Goal: Navigation & Orientation: Find specific page/section

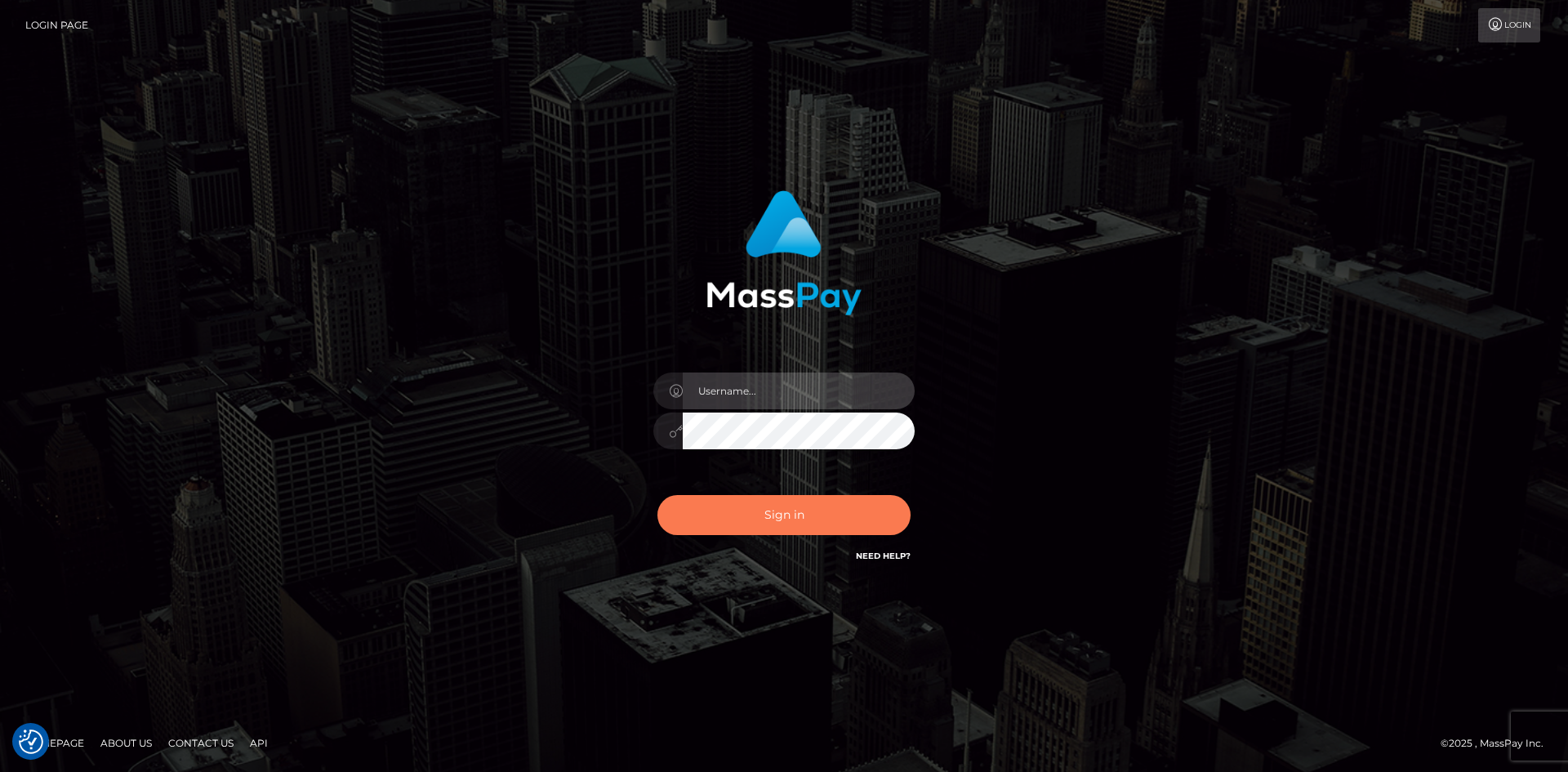
type input "tinan"
click at [823, 518] on button "Sign in" at bounding box center [784, 515] width 254 height 40
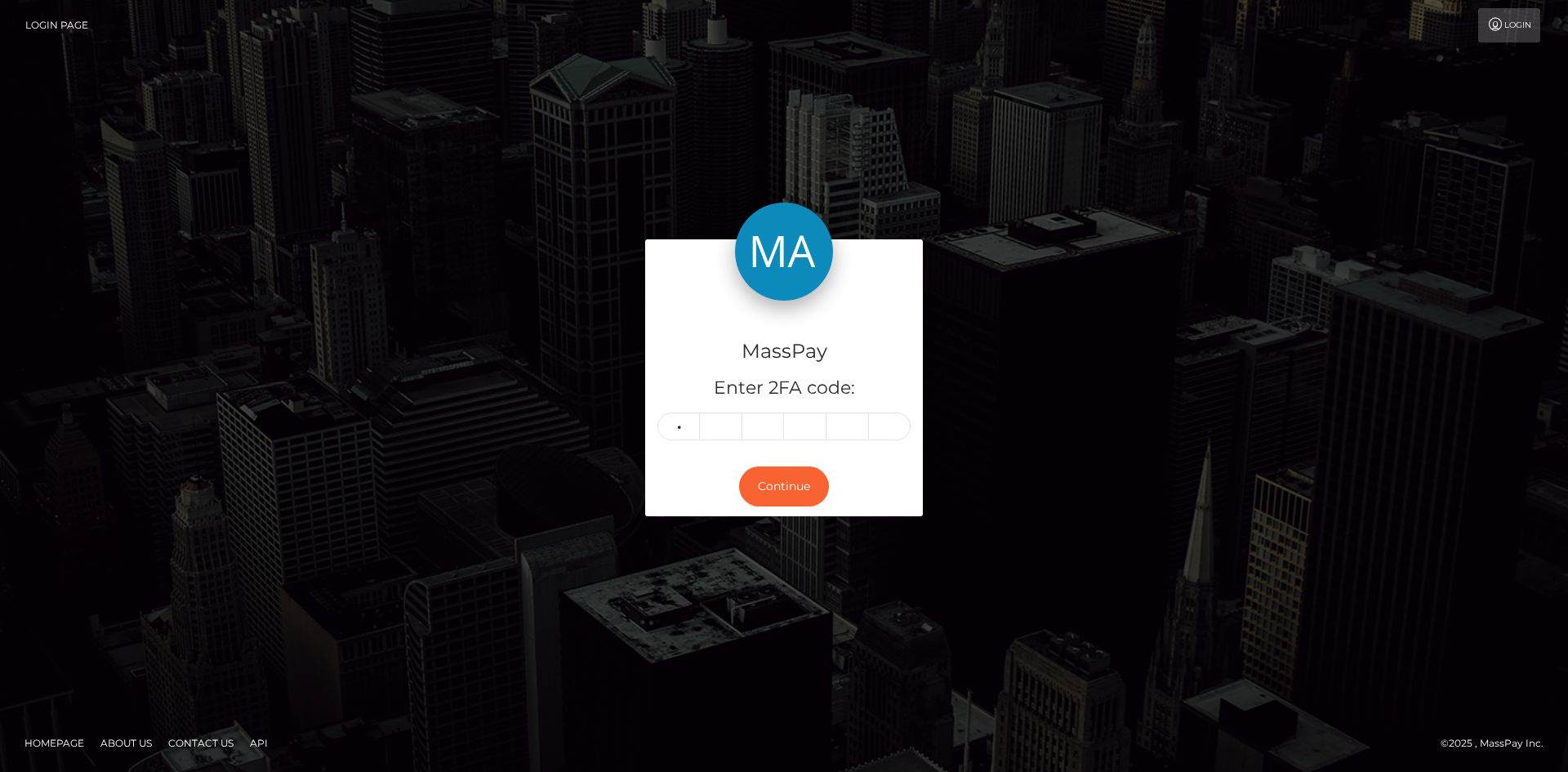
type input "3"
type input "5"
type input "2"
type input "5"
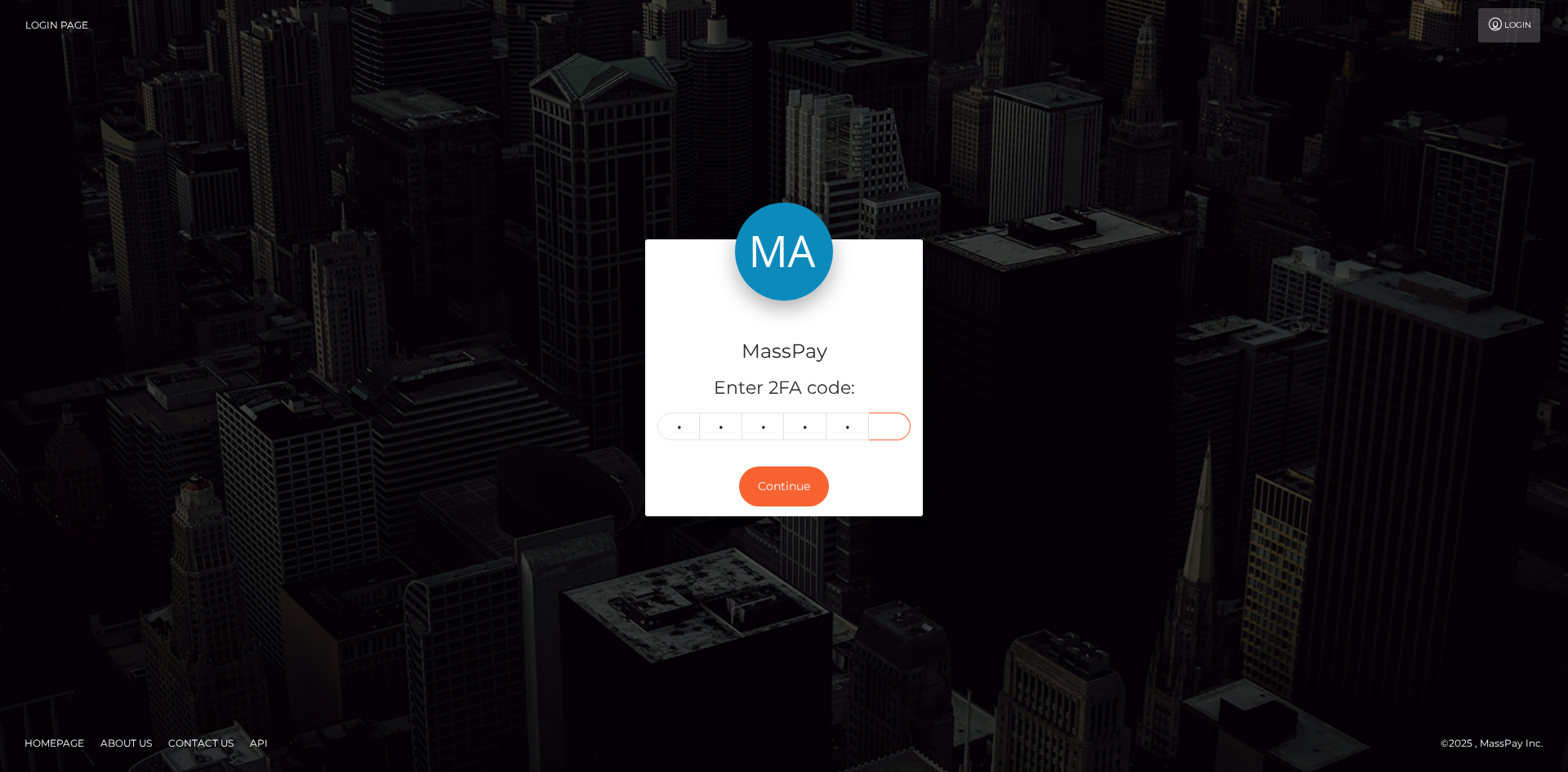
type input "1"
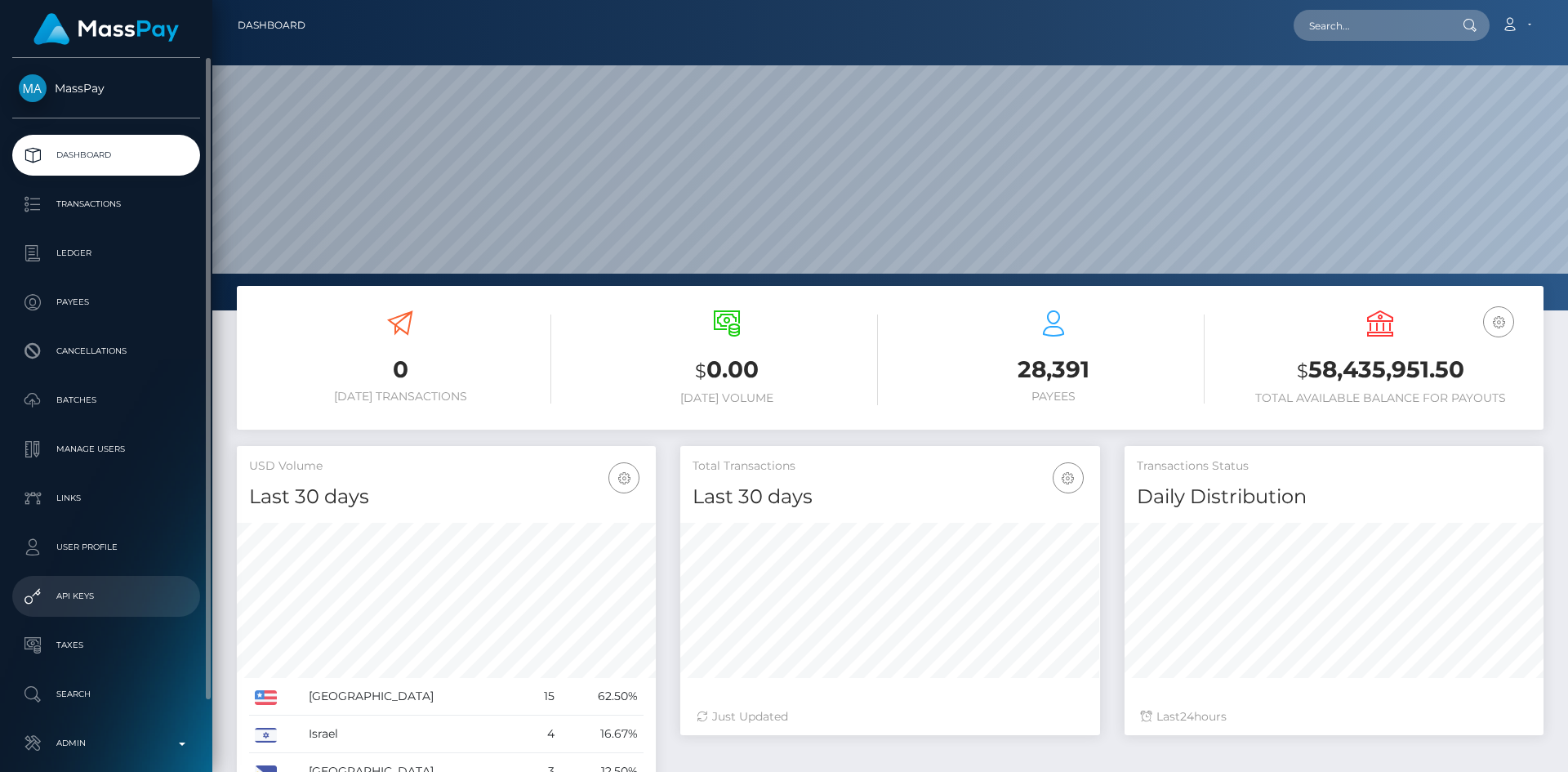
scroll to position [77, 0]
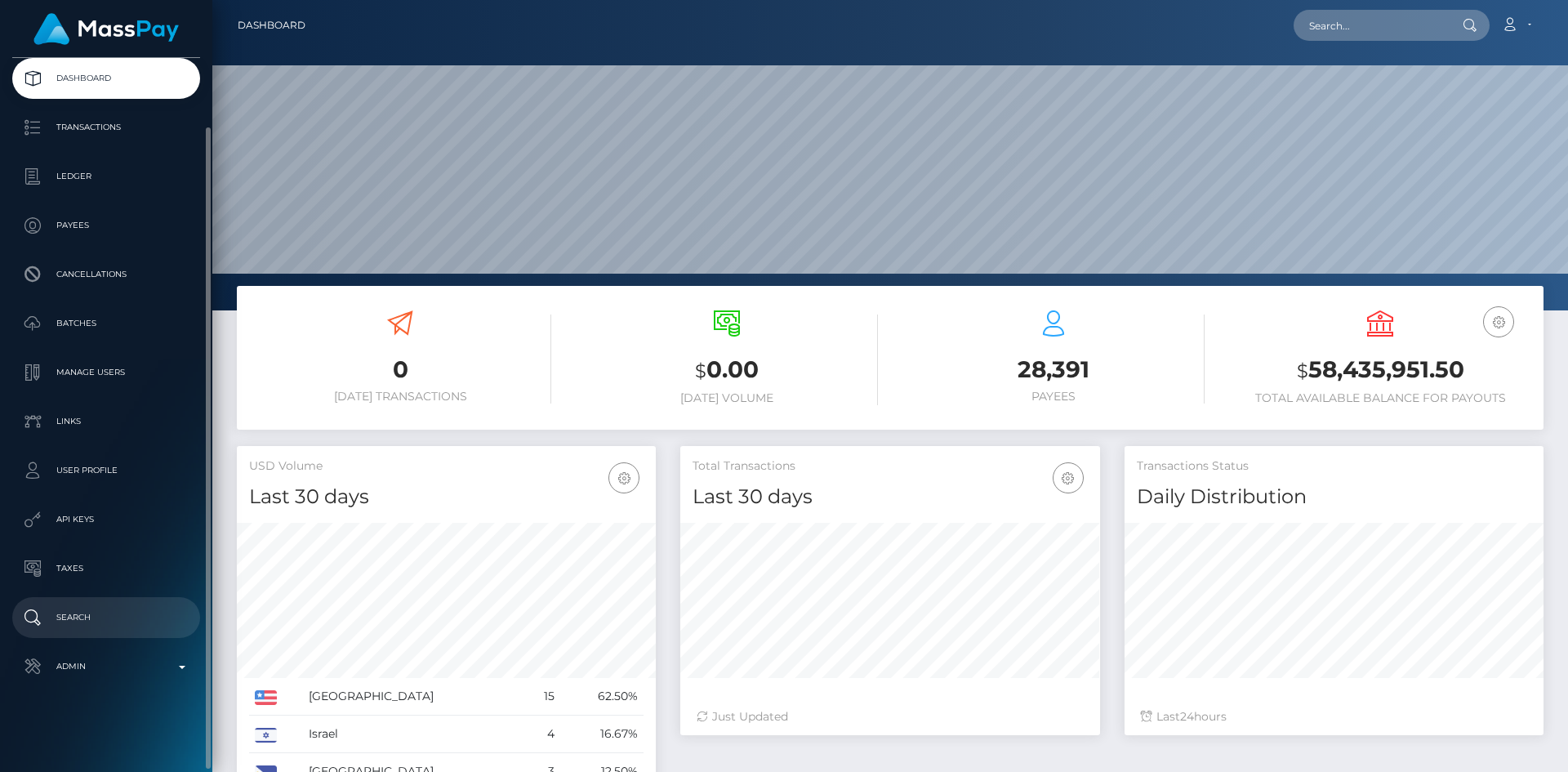
click at [114, 624] on p "Search" at bounding box center [106, 618] width 175 height 25
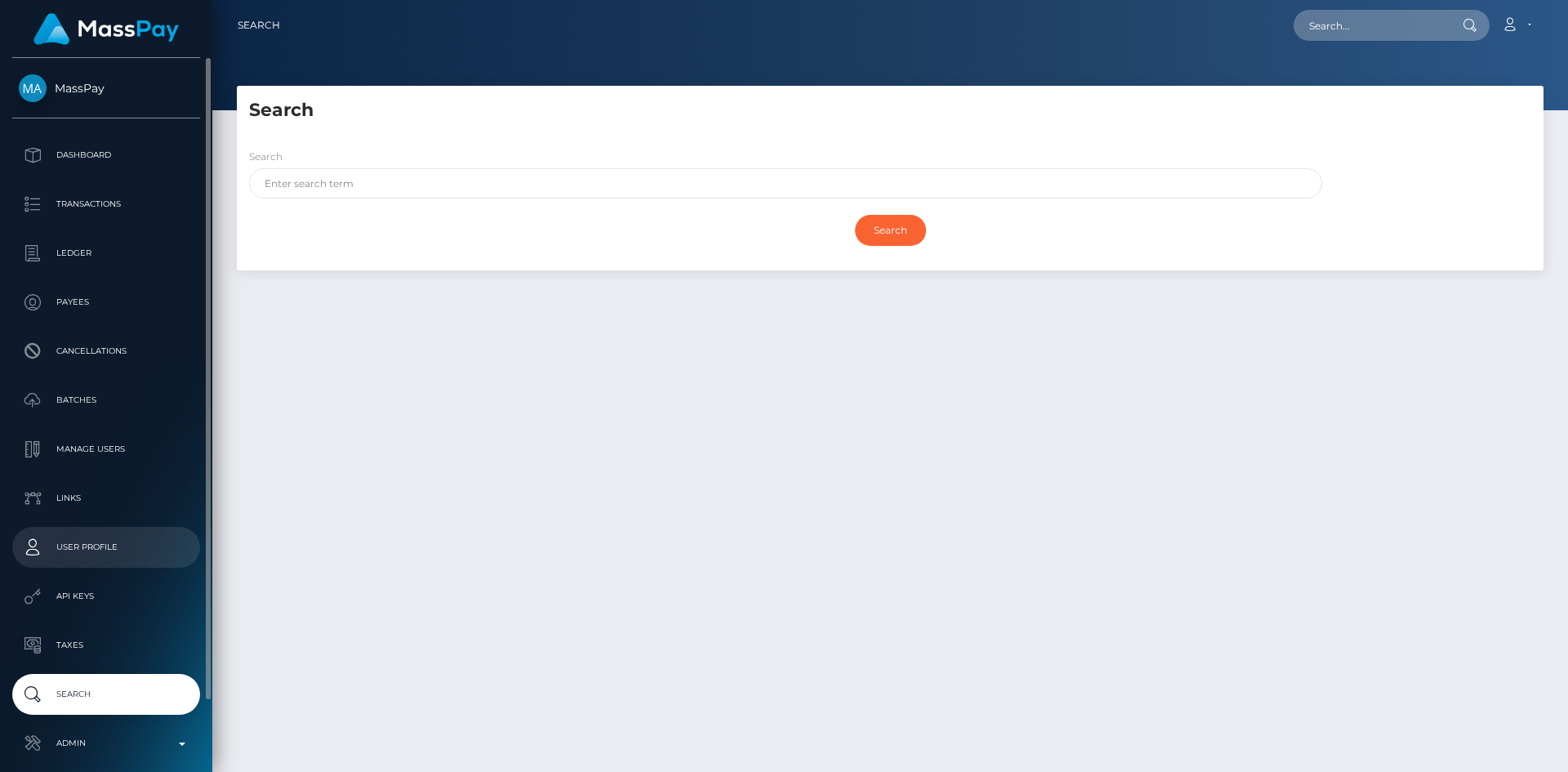
scroll to position [77, 0]
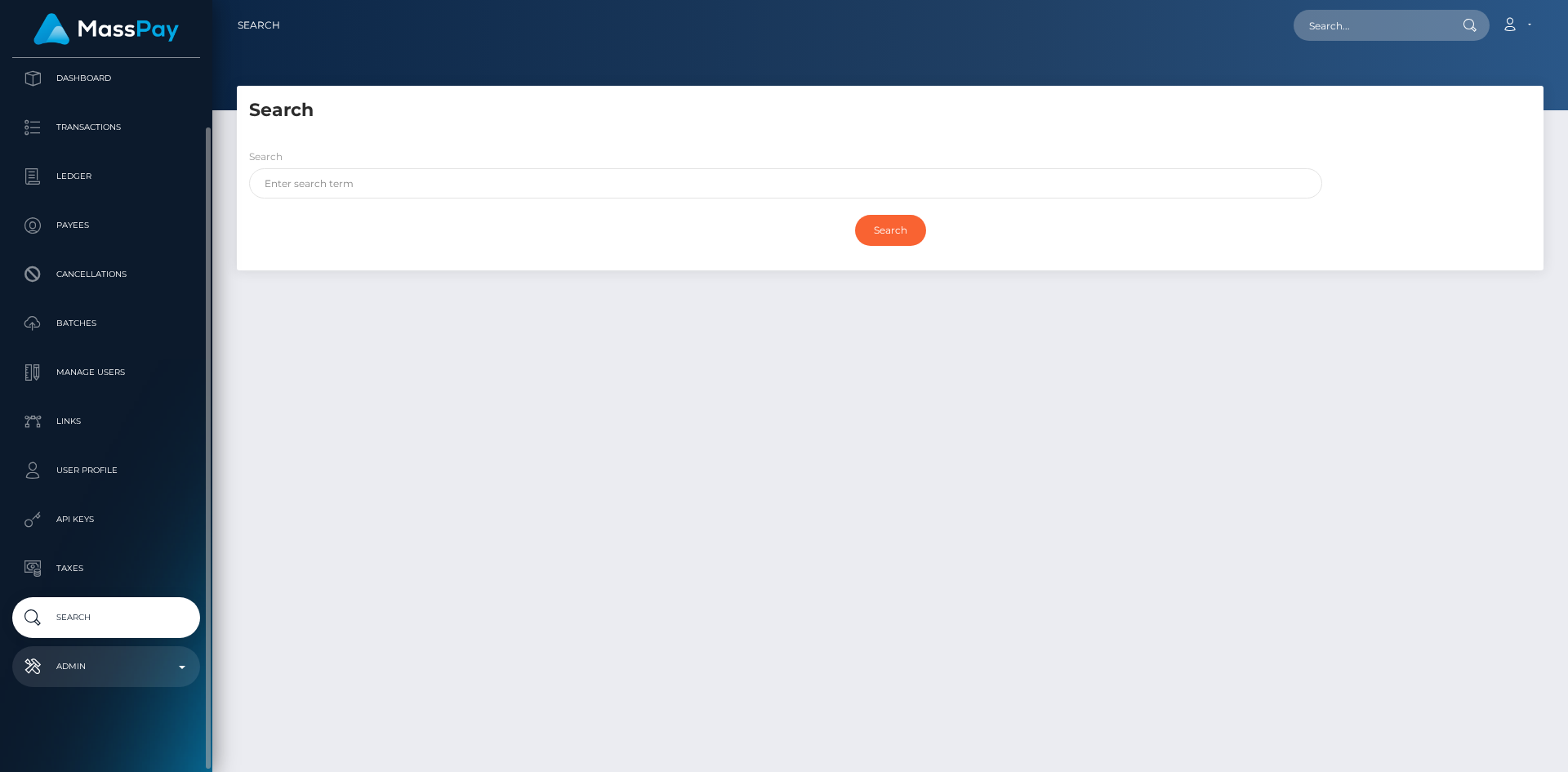
click at [101, 676] on p "Admin" at bounding box center [106, 667] width 175 height 25
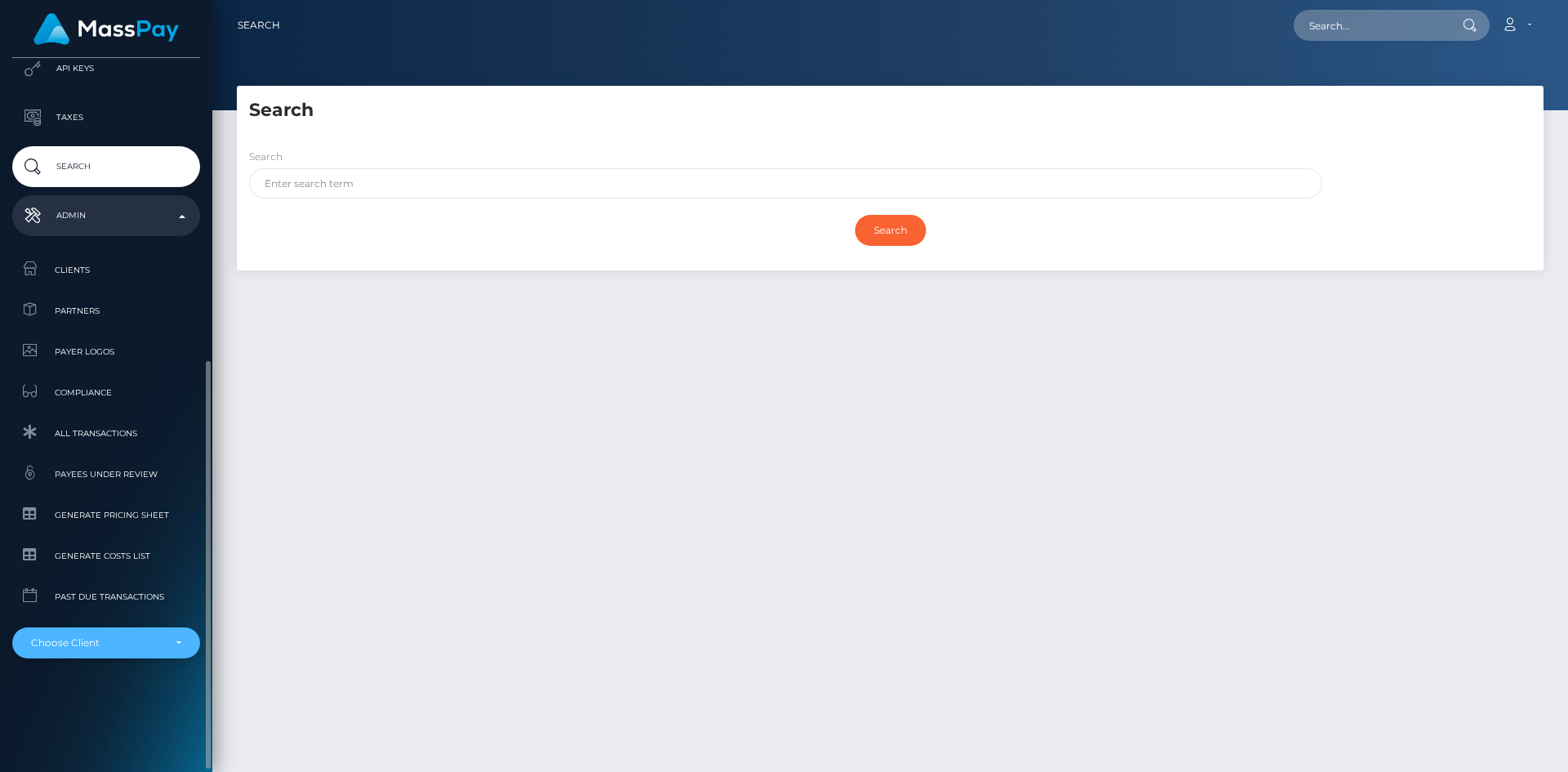
click at [112, 642] on div "Choose Client" at bounding box center [96, 643] width 131 height 13
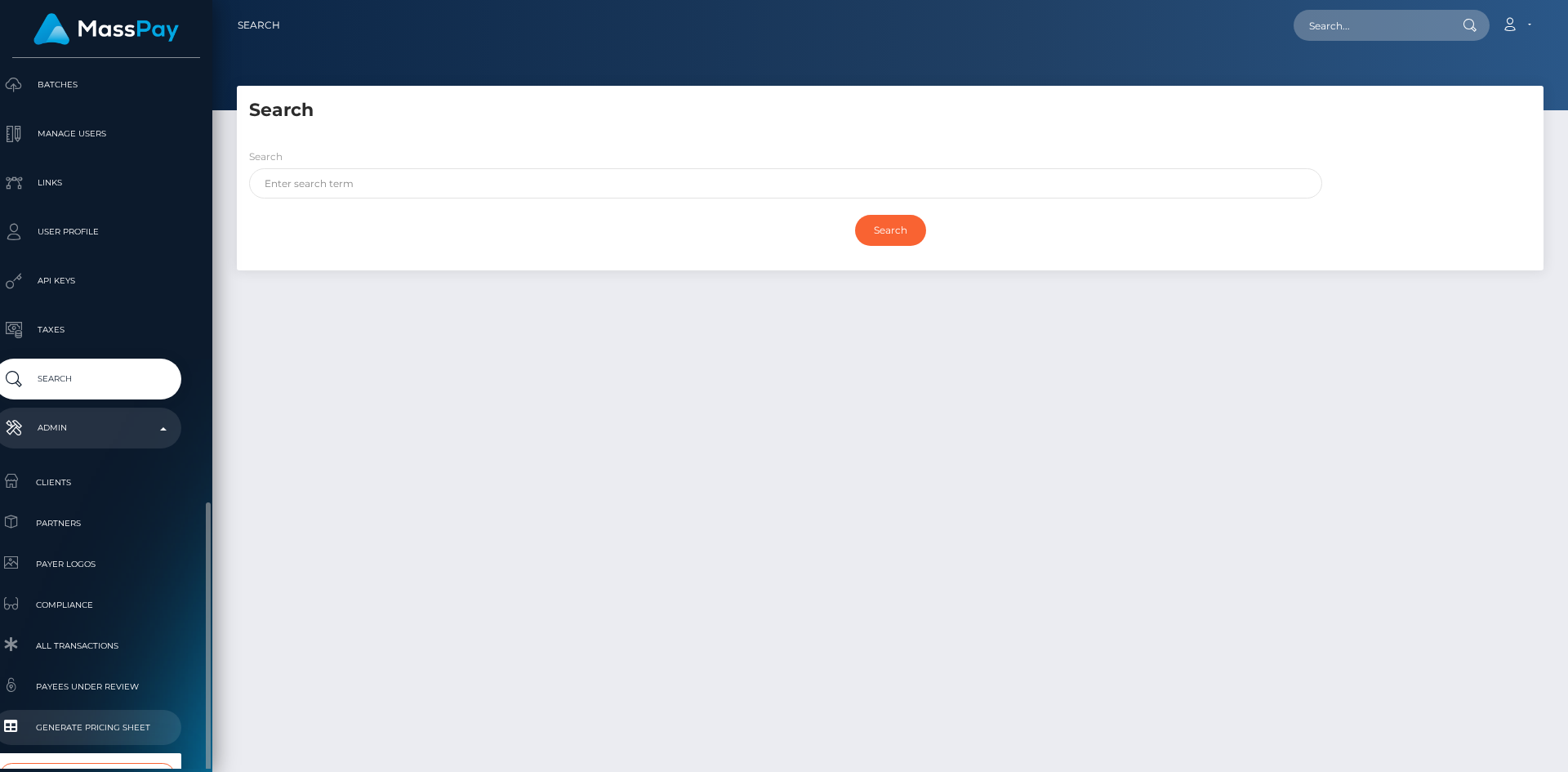
scroll to position [499, 19]
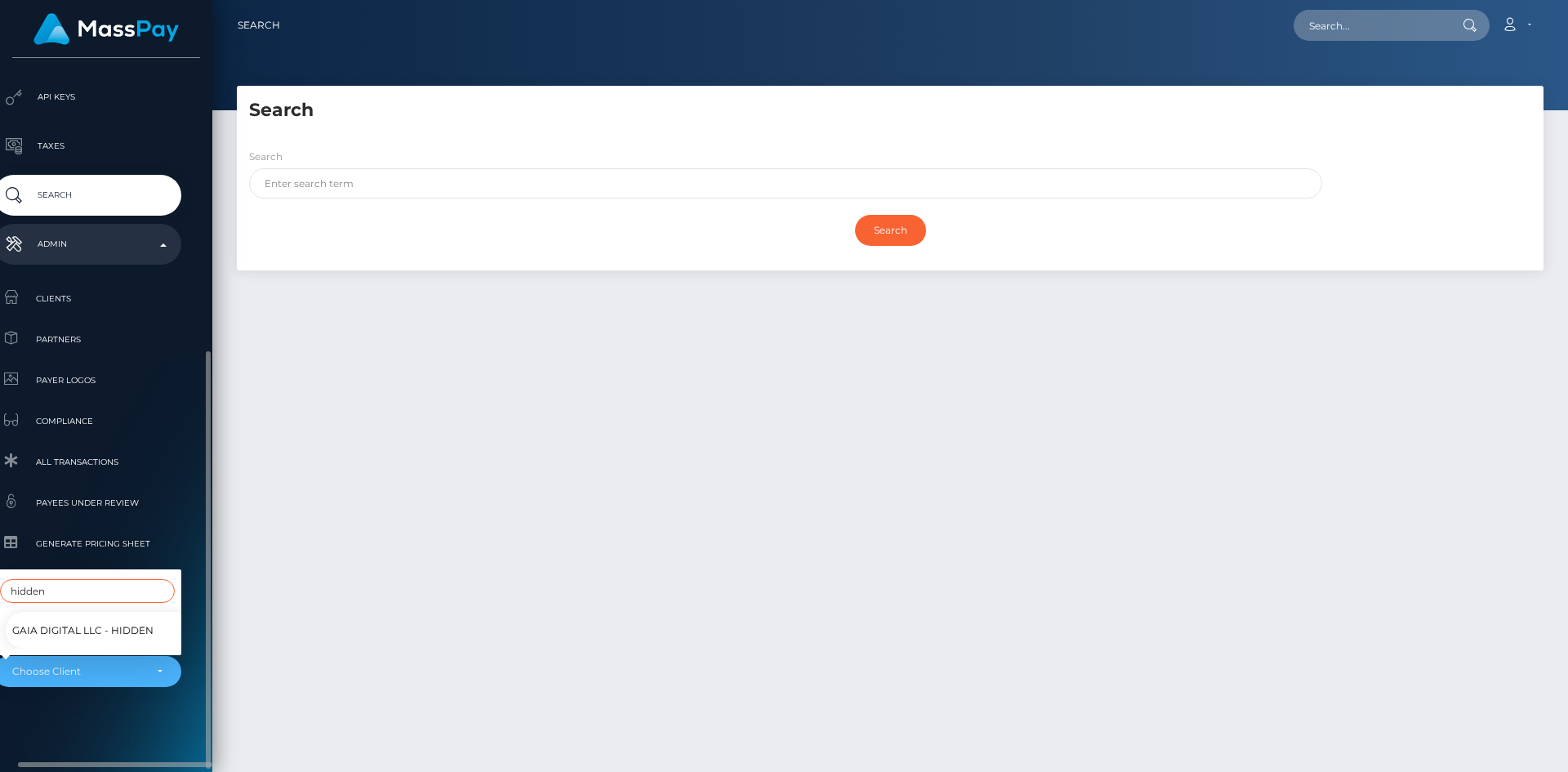
type input "hidden"
click at [85, 621] on span "GAIA DIGITAL LLC - Hidden" at bounding box center [83, 631] width 141 height 21
select select "355"
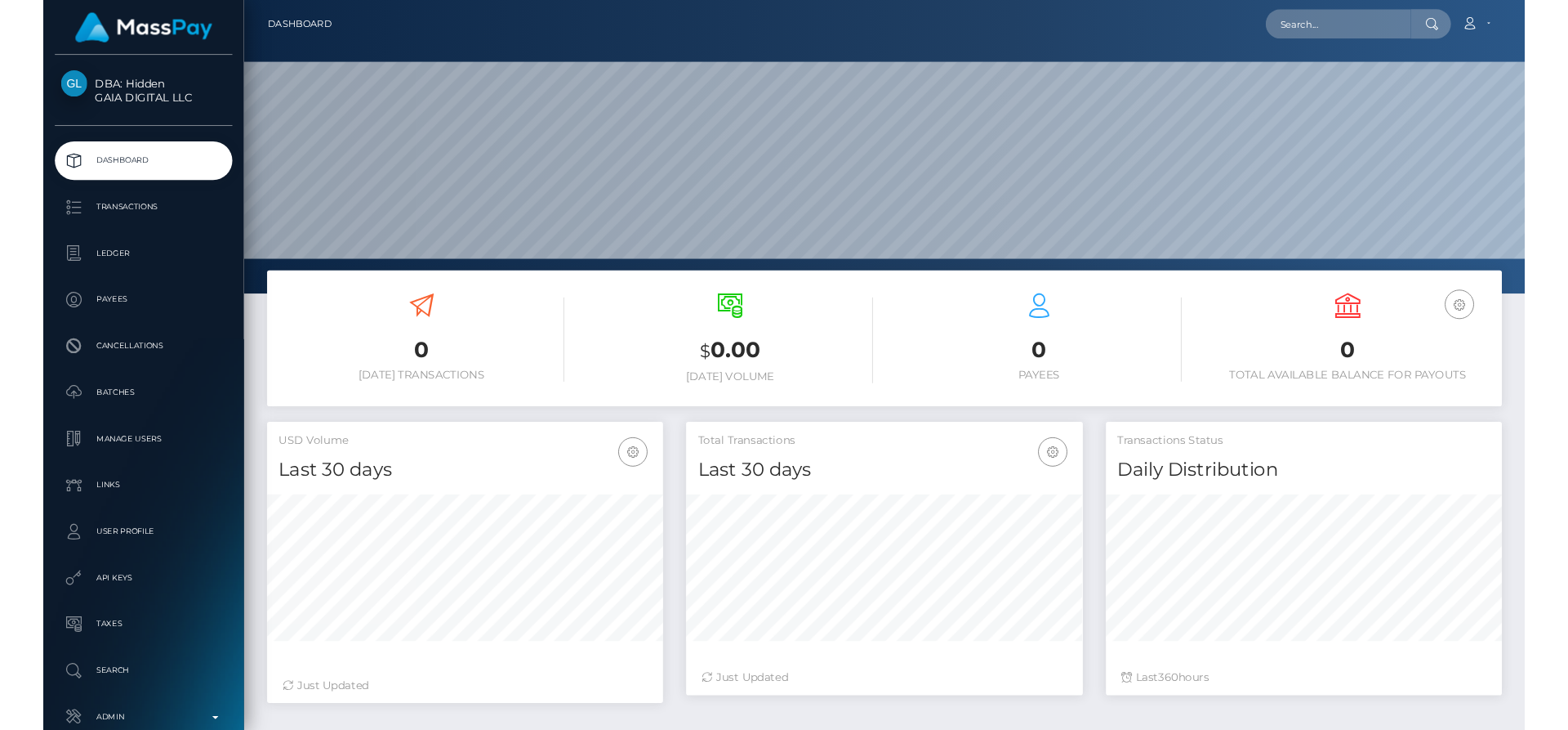
scroll to position [290, 420]
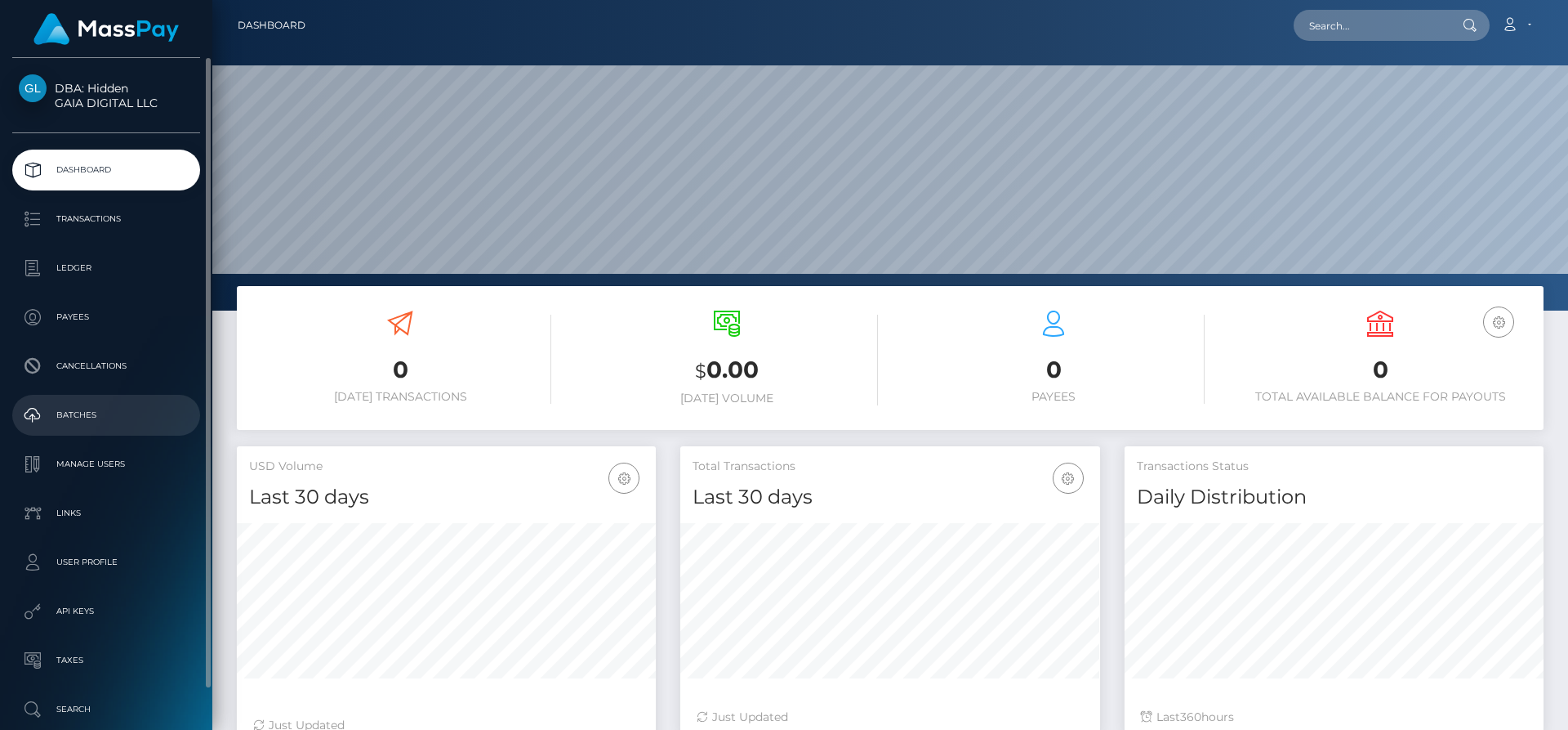
click at [116, 428] on p "Batches" at bounding box center [106, 415] width 175 height 25
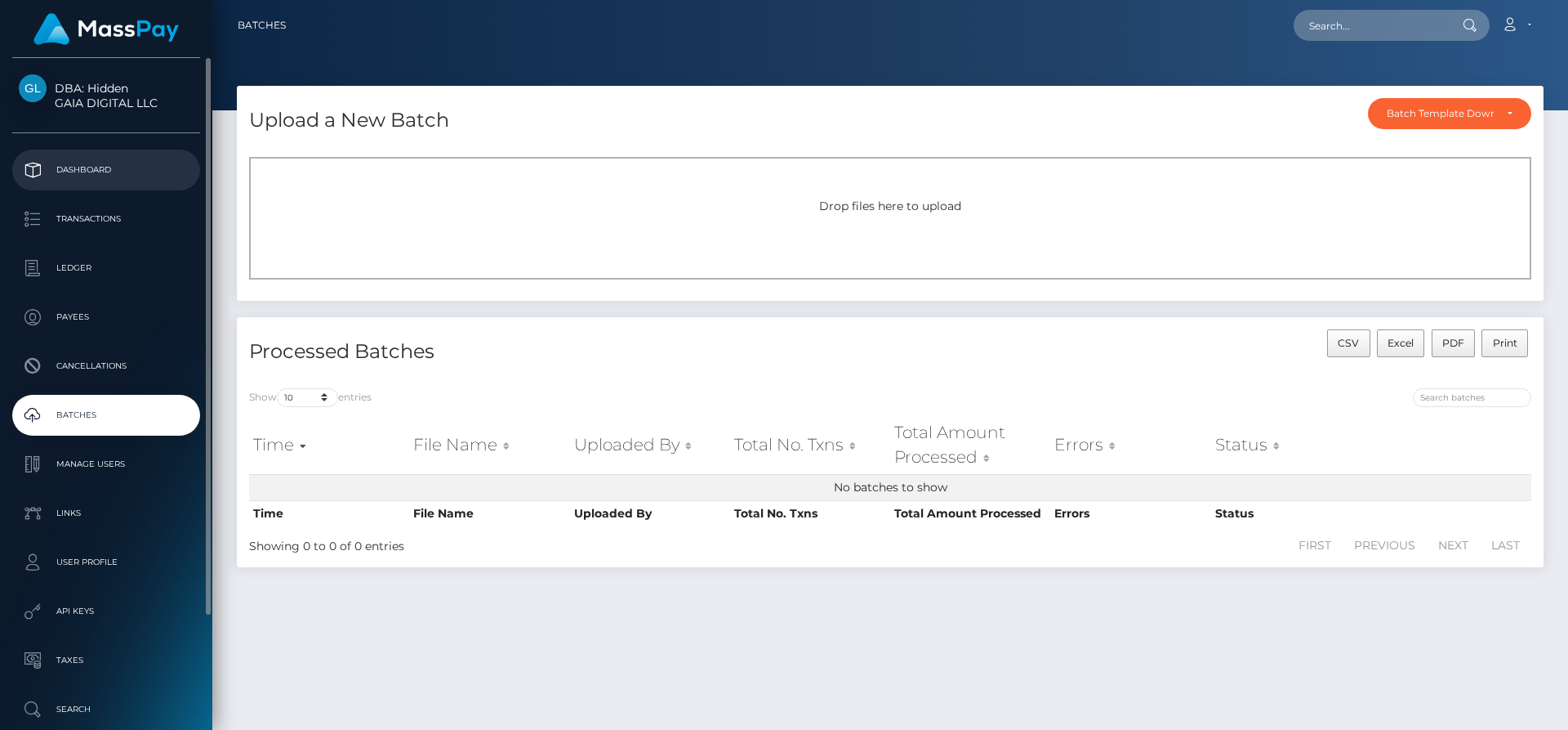
click at [89, 177] on p "Dashboard" at bounding box center [106, 170] width 175 height 25
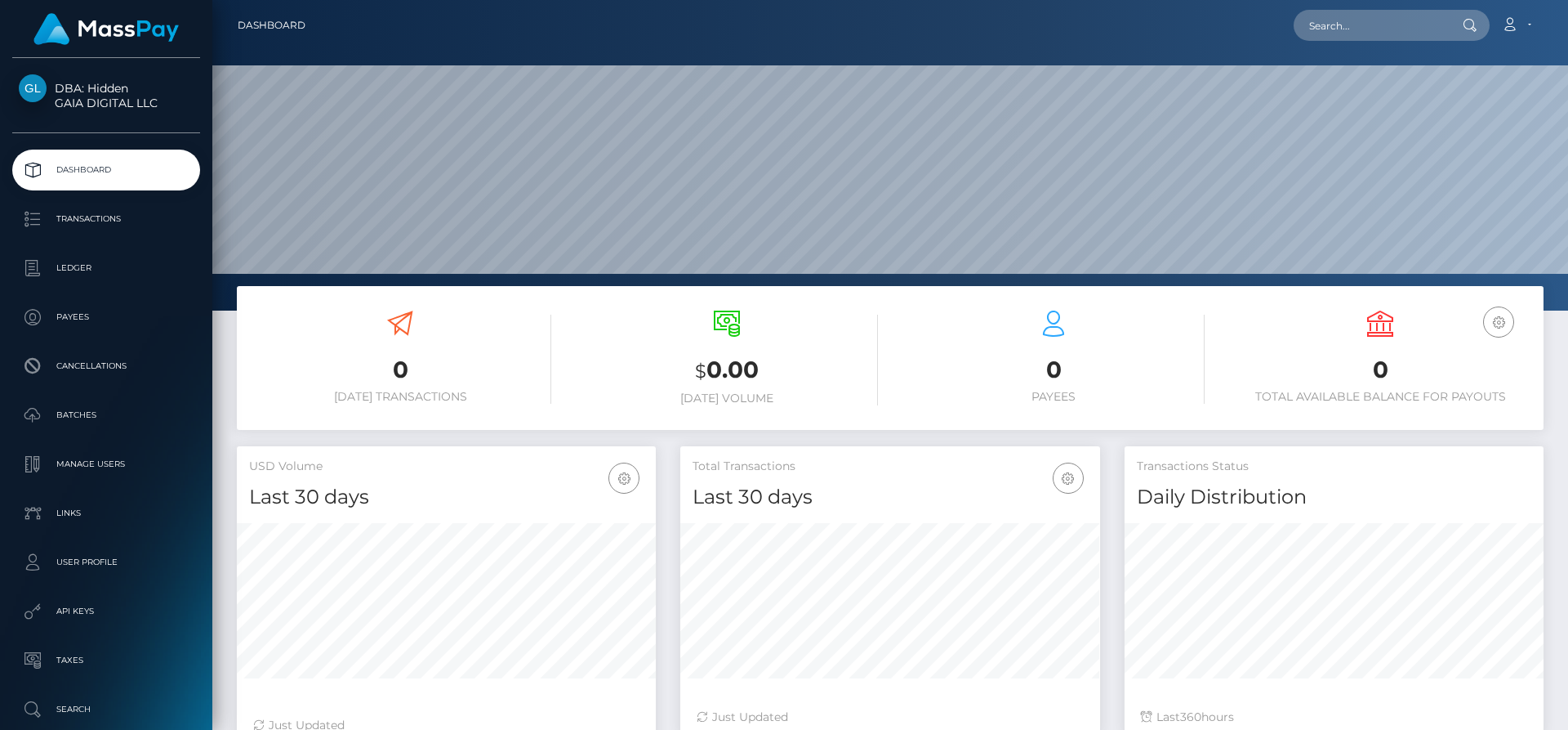
scroll to position [290, 420]
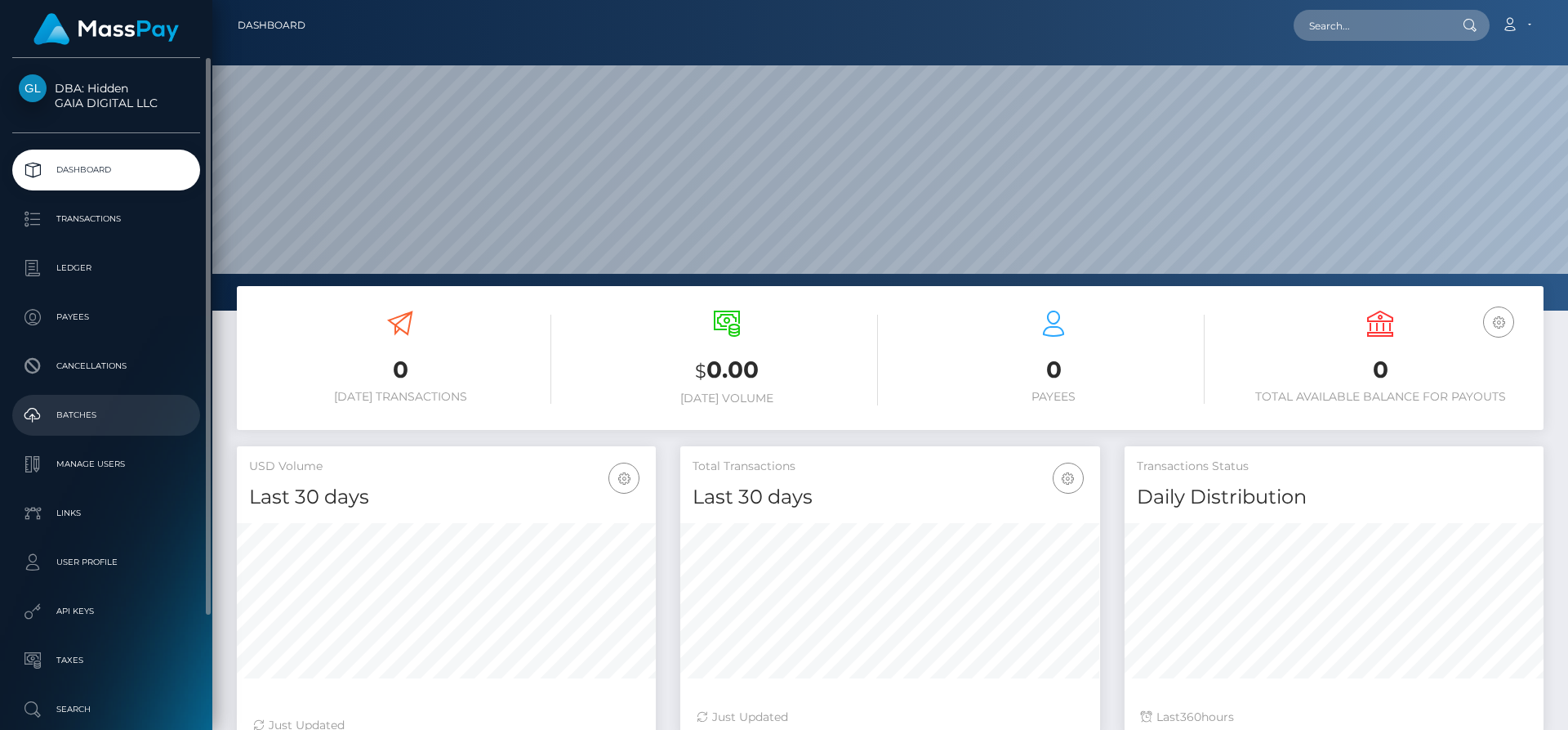
click at [101, 420] on p "Batches" at bounding box center [106, 415] width 175 height 25
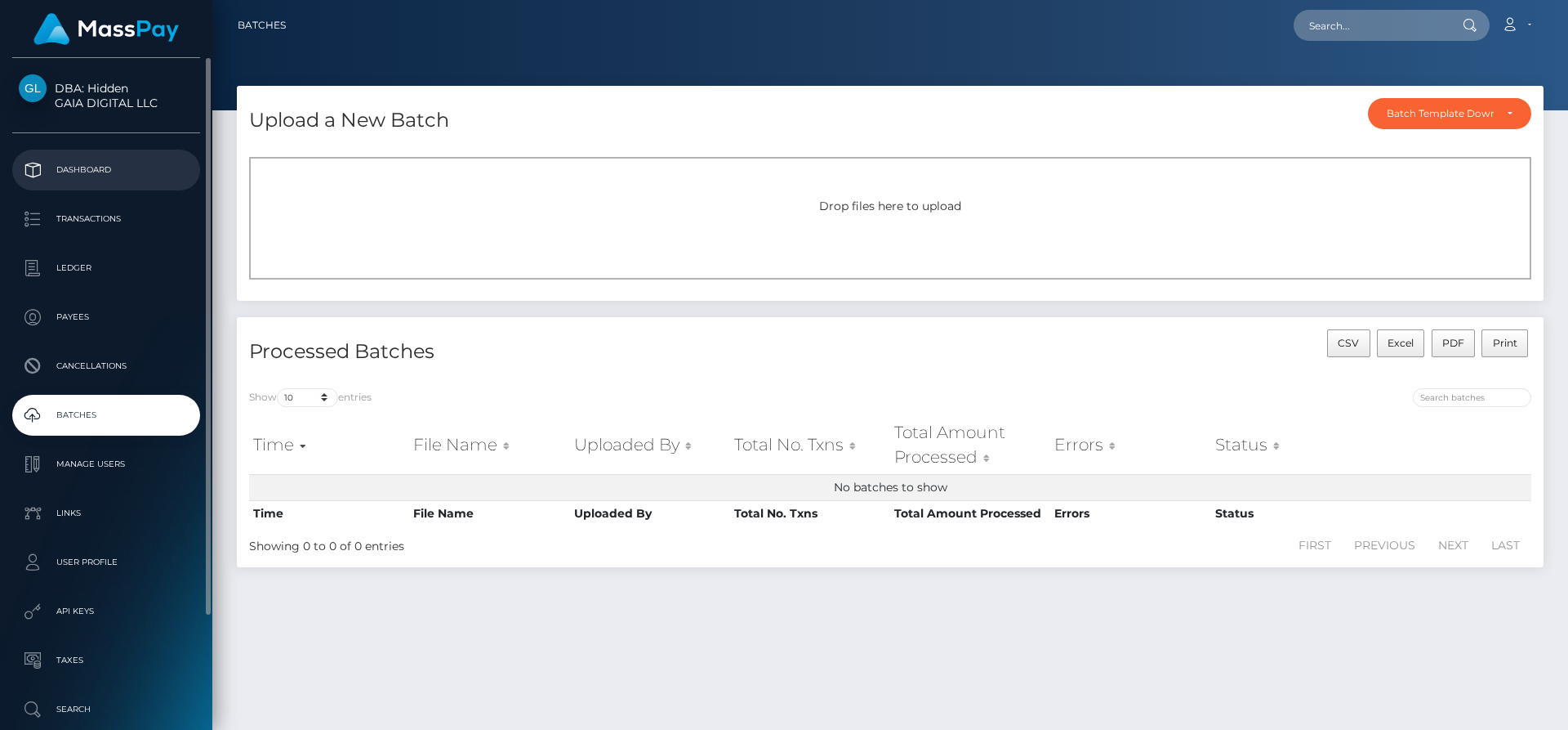
click at [121, 173] on p "Dashboard" at bounding box center [106, 170] width 175 height 25
